Goal: Find specific page/section: Find specific page/section

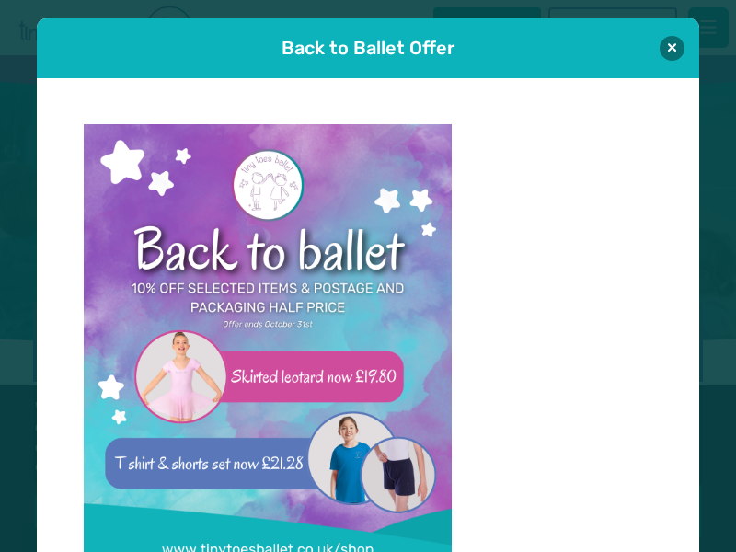
scroll to position [18, 0]
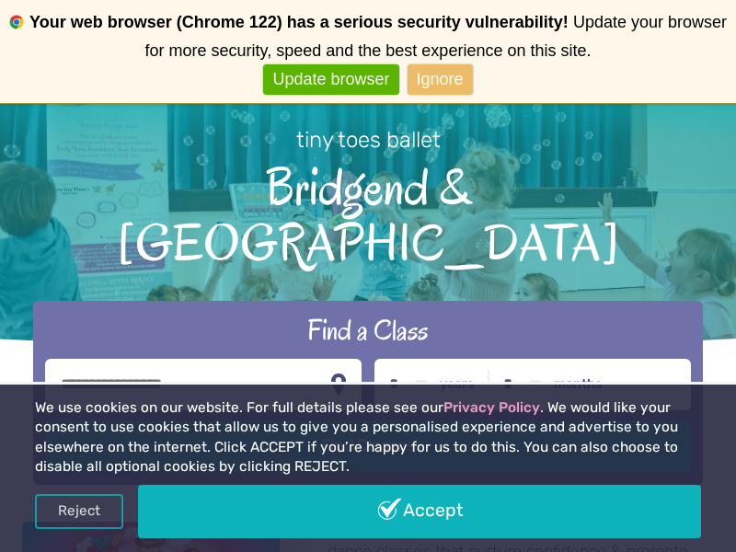
scroll to position [103, 0]
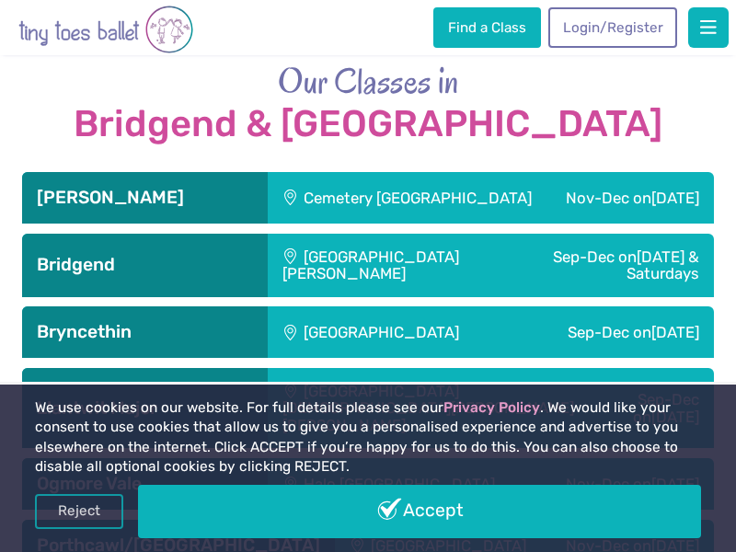
scroll to position [2650, 0]
